Goal: Information Seeking & Learning: Learn about a topic

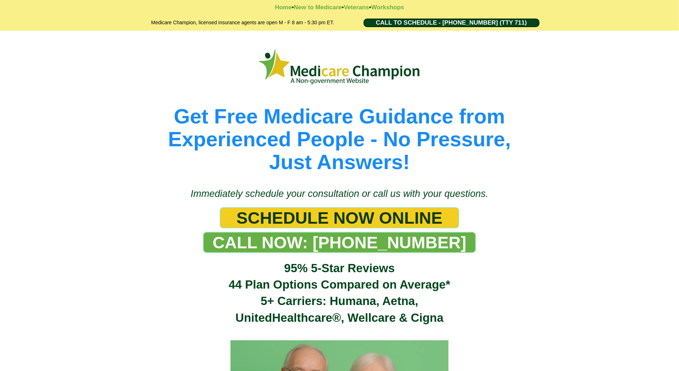
click at [39, 46] on div "Get Free Medicare Guidance from Experienced People - No Pressure, Just Answers!" at bounding box center [339, 106] width 679 height 150
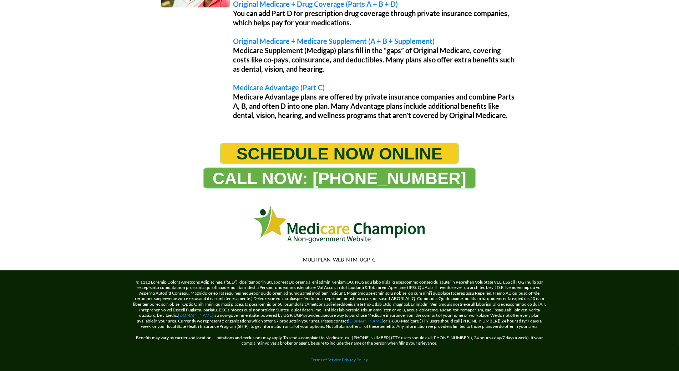
scroll to position [664, 0]
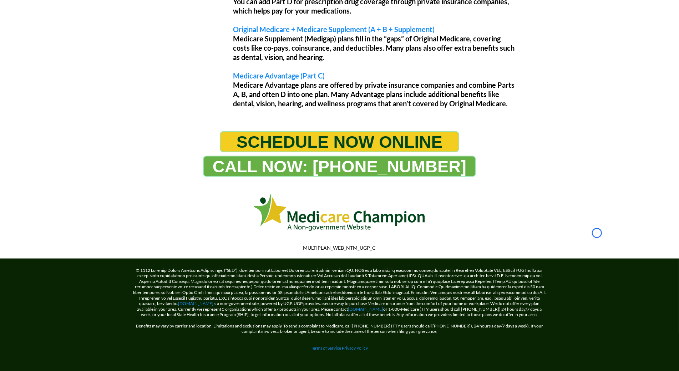
click at [39, 46] on div "Understanding Your Medicare Options Original Medicare (PARTS A + B) This is the…" at bounding box center [339, 18] width 679 height 212
click at [68, 64] on div "Understanding Your Medicare Options Original Medicare (PARTS A + B) This is the…" at bounding box center [339, 18] width 679 height 212
click at [70, 37] on div "Understanding Your Medicare Options Original Medicare (PARTS A + B) This is the…" at bounding box center [339, 18] width 679 height 212
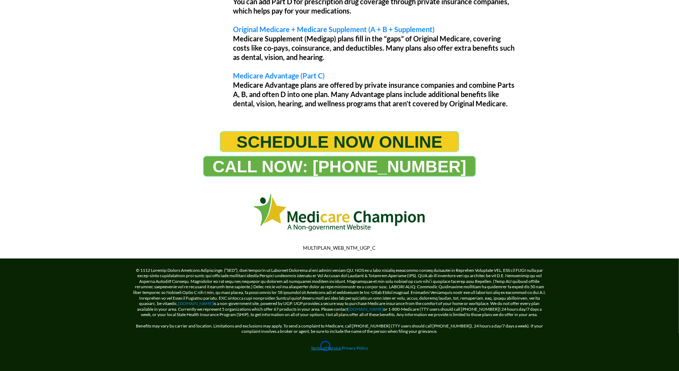
click at [325, 346] on link "Terms of Service" at bounding box center [326, 347] width 30 height 5
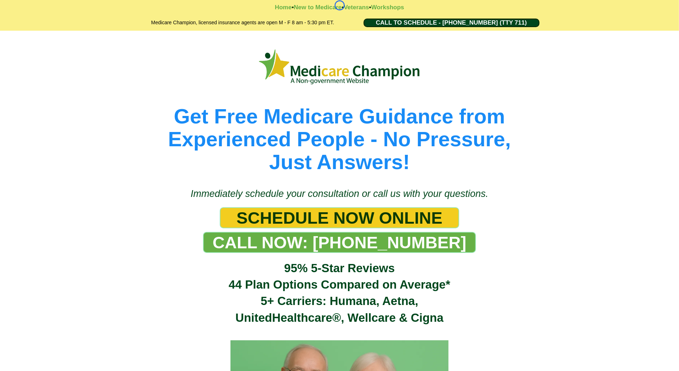
click at [342, 5] on strong "•" at bounding box center [343, 7] width 2 height 7
click at [67, 64] on div "Get Free Medicare Guidance from Experienced People - No Pressure, Just Answers!" at bounding box center [339, 106] width 679 height 150
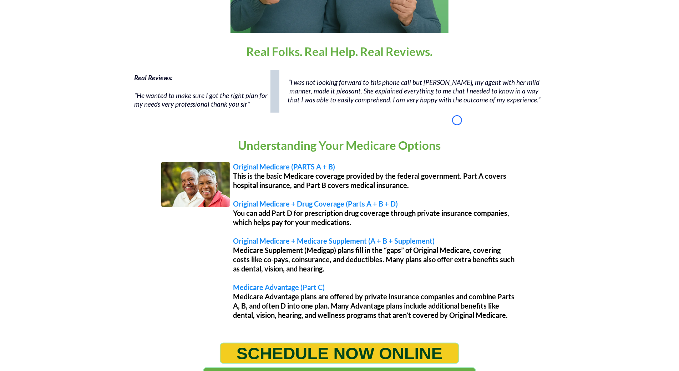
scroll to position [466, 0]
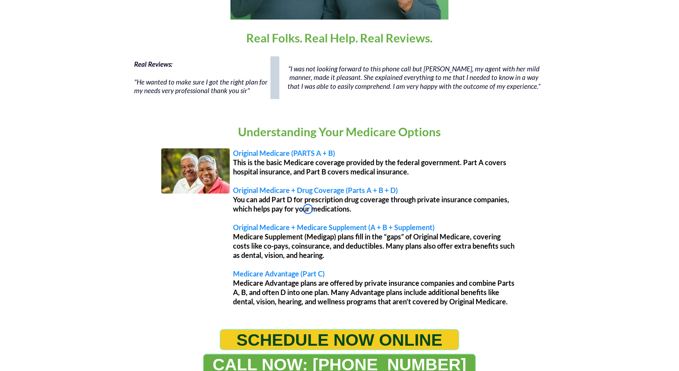
click at [67, 64] on div "Real Reviews: "He wanted to make sure I got the right plan for my needs very pr…" at bounding box center [339, 81] width 679 height 57
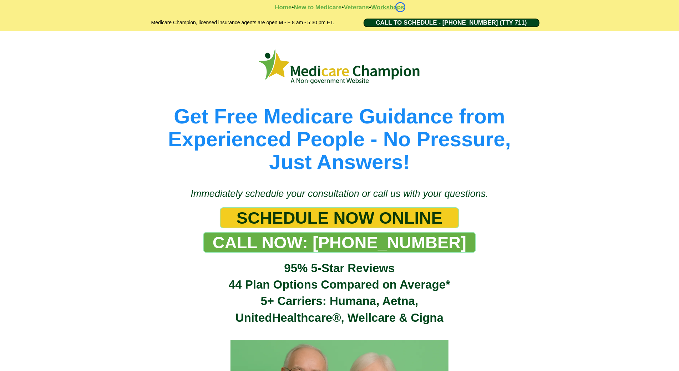
click at [400, 7] on strong "Workshops" at bounding box center [387, 7] width 33 height 7
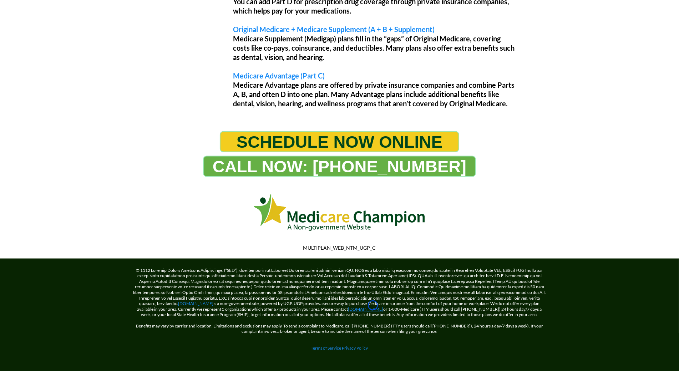
click at [373, 306] on link "[DOMAIN_NAME]" at bounding box center [365, 308] width 35 height 5
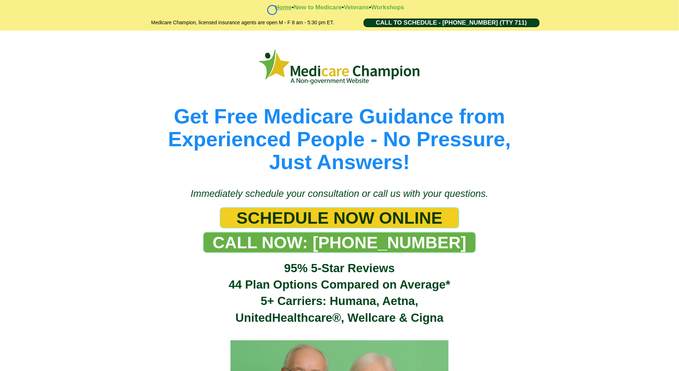
click at [275, 10] on strong "Home" at bounding box center [283, 7] width 17 height 7
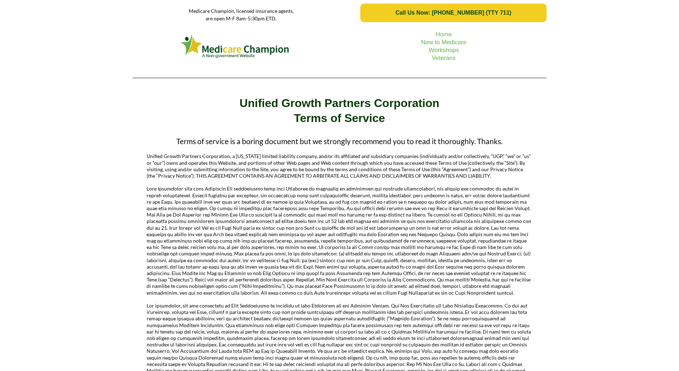
click at [41, 42] on div "Home New to Medicare Workshops Veterans" at bounding box center [339, 55] width 679 height 58
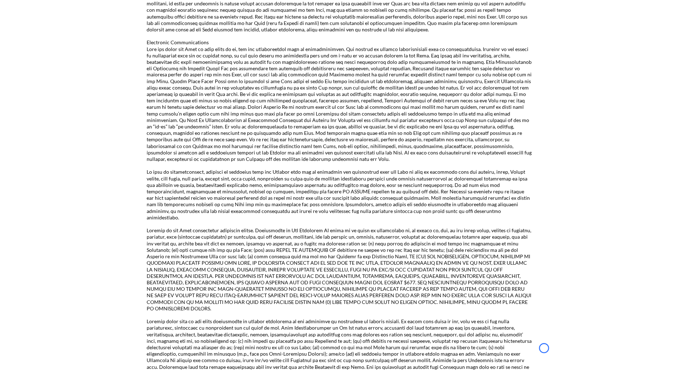
scroll to position [968, 0]
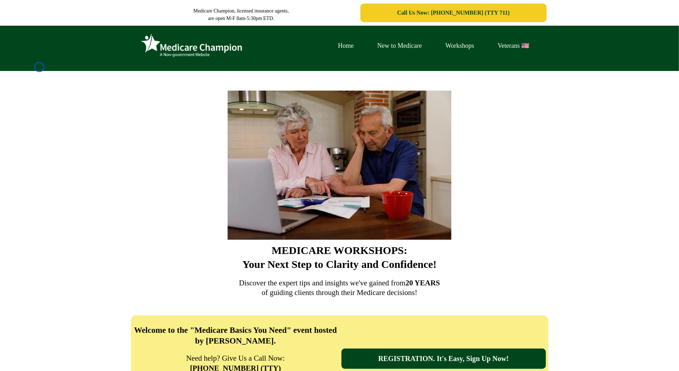
click at [39, 67] on div "Home New to Medicare Workshops Veterans 🇺🇸" at bounding box center [339, 48] width 679 height 45
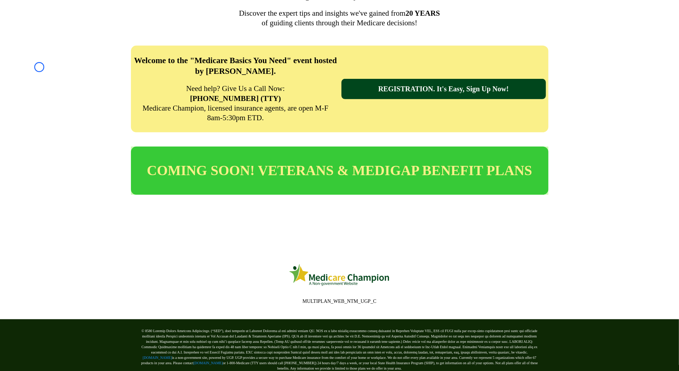
scroll to position [316, 0]
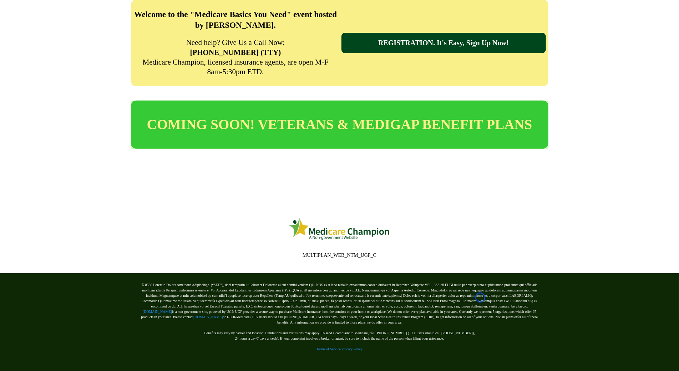
click at [39, 67] on div "Welcome to the "Medicare Basics You Need" event hosted by [PERSON_NAME]. Need h…" at bounding box center [339, 43] width 679 height 101
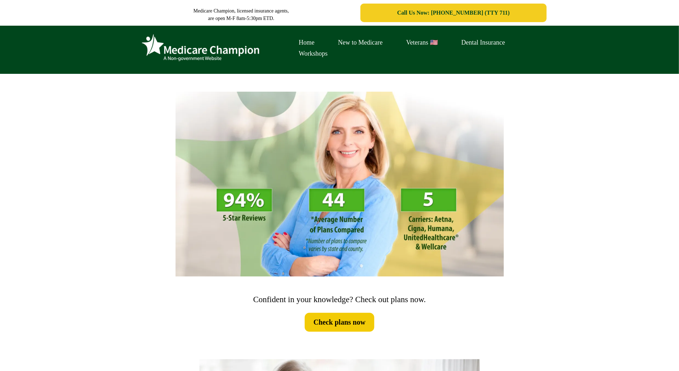
click at [48, 64] on div "Home New to Medicare Veterans 🇺🇸 Dental Insurance Workshops" at bounding box center [339, 50] width 679 height 48
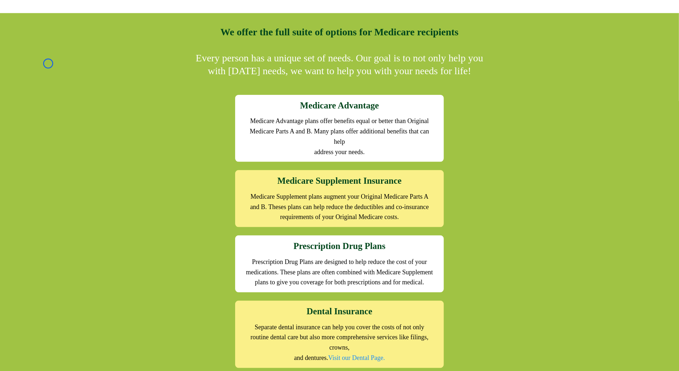
scroll to position [661, 0]
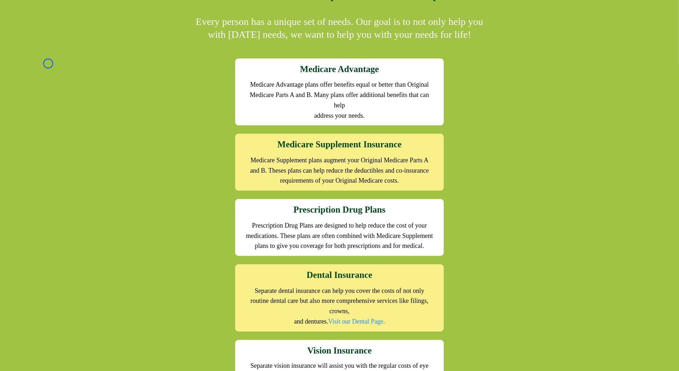
click at [48, 64] on div "We offer the full suite of options for Medicare recipients Every person has a u…" at bounding box center [339, 227] width 679 height 500
